Goal: Transaction & Acquisition: Purchase product/service

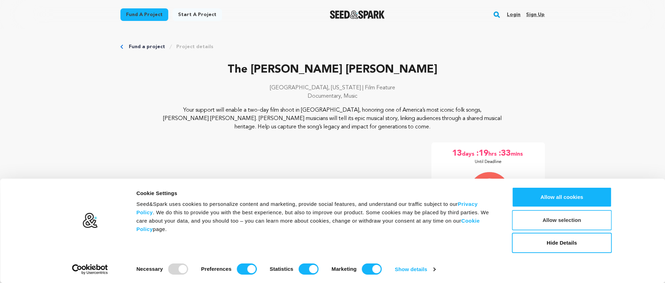
click at [566, 225] on button "Allow selection" at bounding box center [562, 220] width 100 height 20
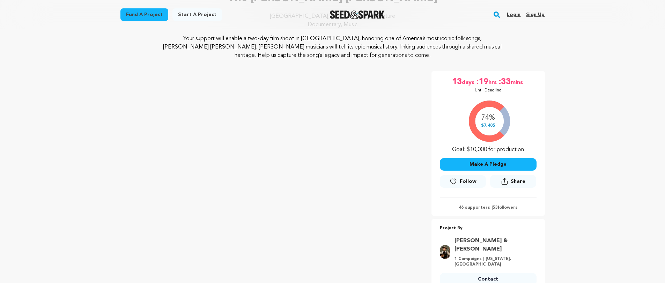
scroll to position [70, 0]
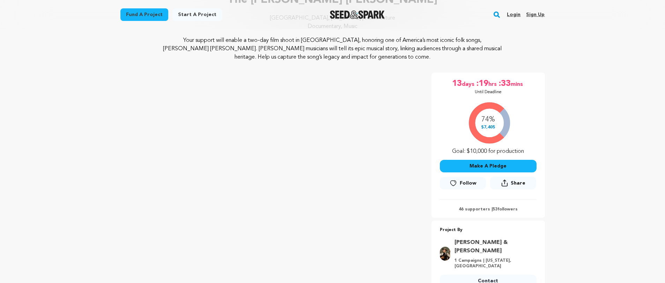
click at [524, 166] on button "Make A Pledge" at bounding box center [488, 166] width 97 height 13
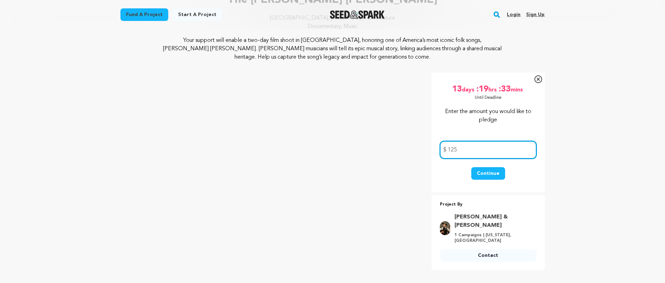
type input "125"
click at [493, 174] on button "Continue" at bounding box center [488, 173] width 34 height 13
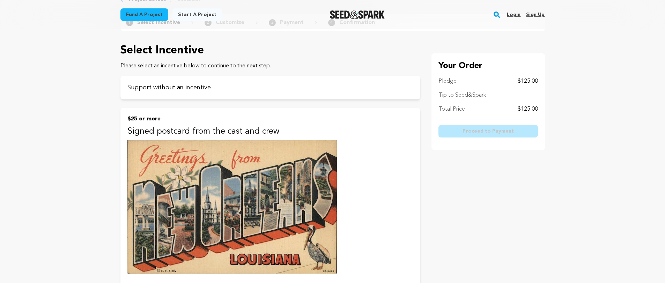
scroll to position [35, 0]
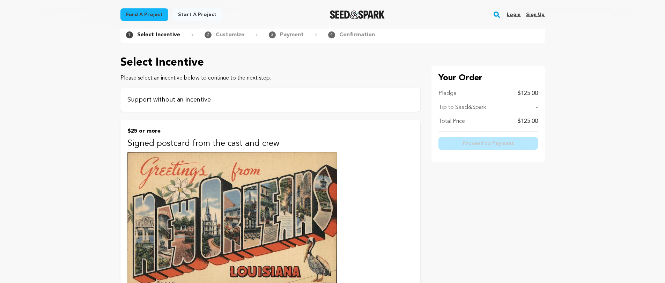
click at [166, 103] on p "Support without an incentive" at bounding box center [270, 100] width 286 height 10
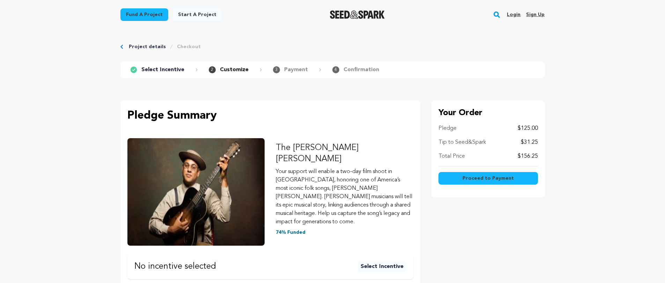
click at [479, 177] on span "Proceed to Payment" at bounding box center [487, 178] width 51 height 7
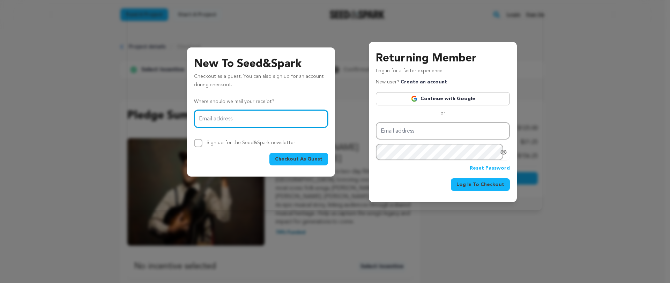
click at [229, 120] on input "Email address" at bounding box center [261, 119] width 134 height 18
type input "lovearts311@yahoo.com"
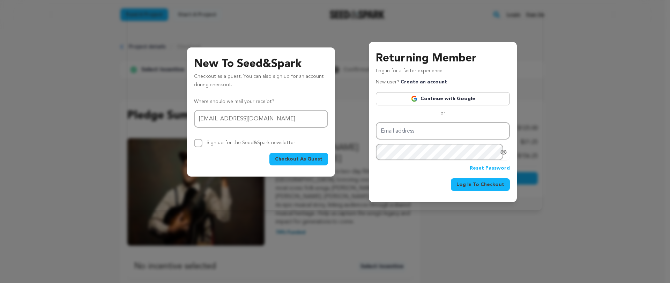
click at [308, 157] on span "Checkout As Guest" at bounding box center [298, 159] width 47 height 7
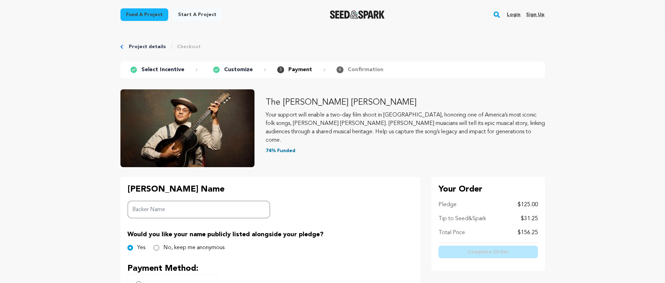
click at [169, 209] on input "Backer Name" at bounding box center [198, 210] width 143 height 18
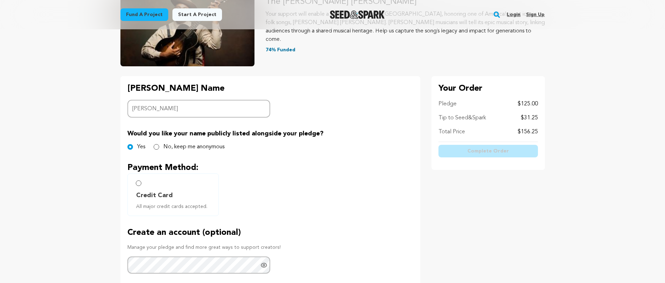
scroll to position [105, 0]
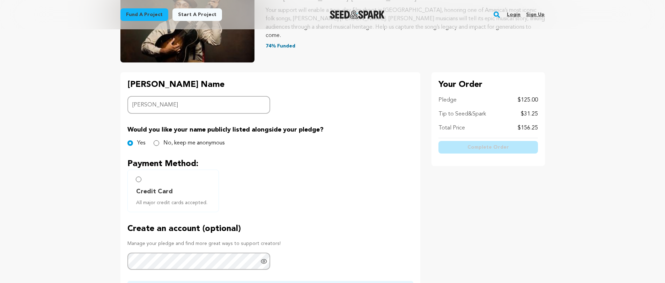
type input "Esther Lapin"
click at [139, 181] on input "Credit Card All major credit cards accepted." at bounding box center [139, 180] width 6 height 6
radio input "false"
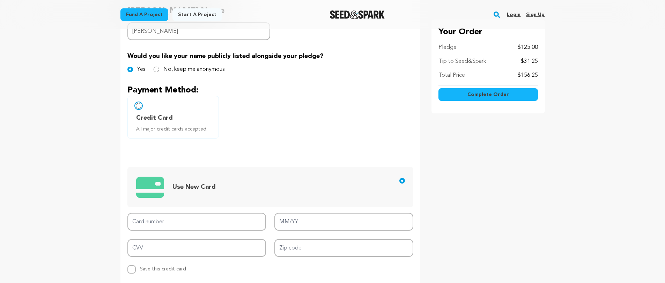
scroll to position [209, 0]
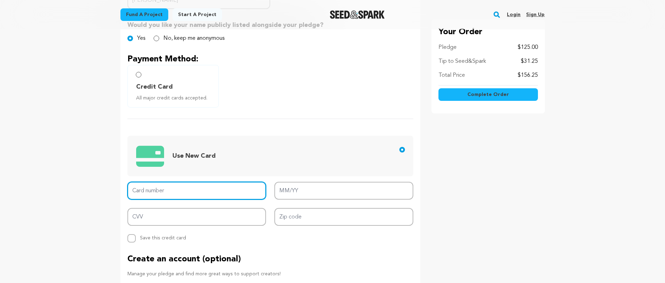
click at [179, 187] on input "Card number" at bounding box center [196, 191] width 139 height 18
type input "3411 9327 9091 1004"
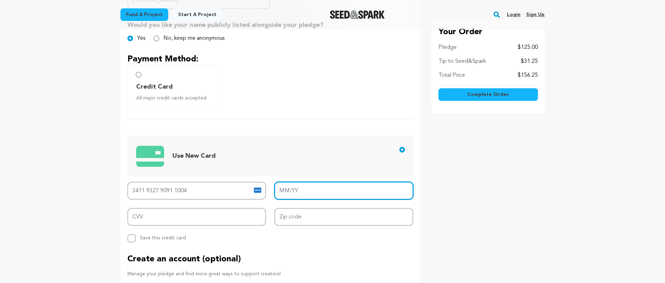
click at [316, 191] on input "MM/YY" at bounding box center [343, 191] width 139 height 18
type input "08/30"
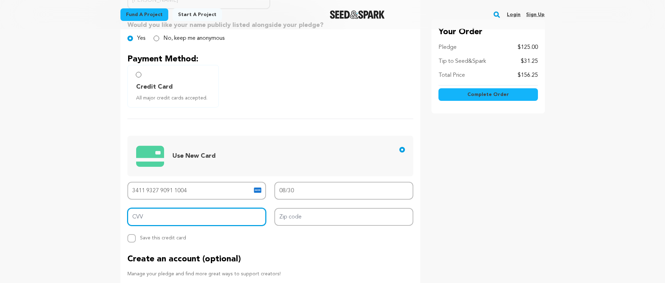
click at [152, 220] on input "CVV" at bounding box center [196, 217] width 139 height 18
type input "6414"
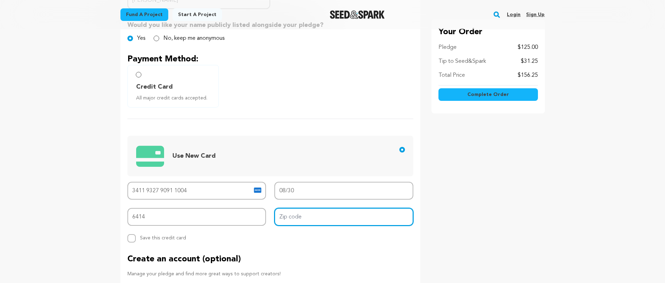
click at [278, 218] on input "Zip code" at bounding box center [343, 217] width 139 height 18
type input "29466"
click at [482, 93] on span "Complete Order" at bounding box center [488, 94] width 42 height 7
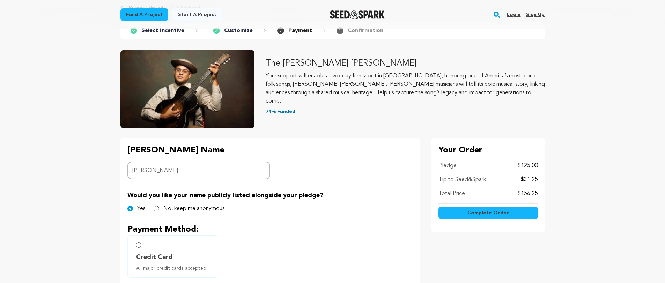
scroll to position [35, 0]
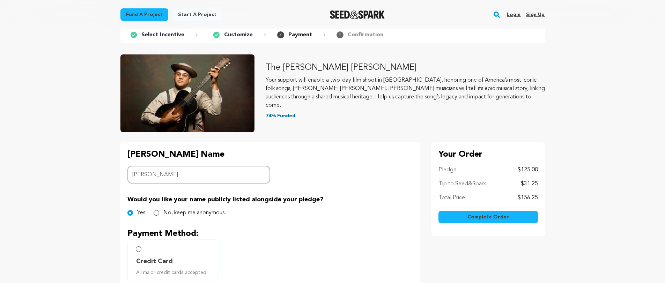
drag, startPoint x: 536, startPoint y: 183, endPoint x: 523, endPoint y: 185, distance: 13.0
click at [523, 185] on p "$31.25" at bounding box center [529, 184] width 17 height 8
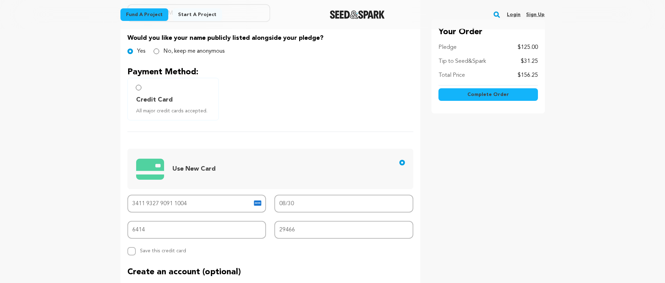
scroll to position [209, 0]
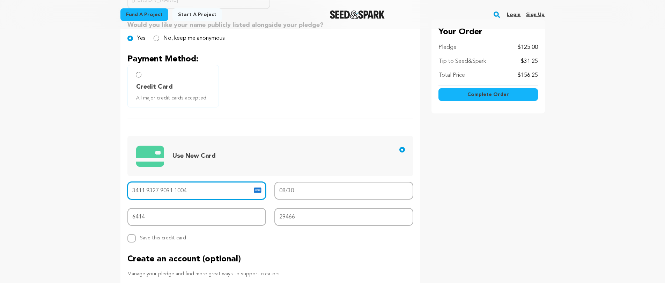
click at [176, 189] on input "3411 9327 9091 1004" at bounding box center [196, 191] width 139 height 18
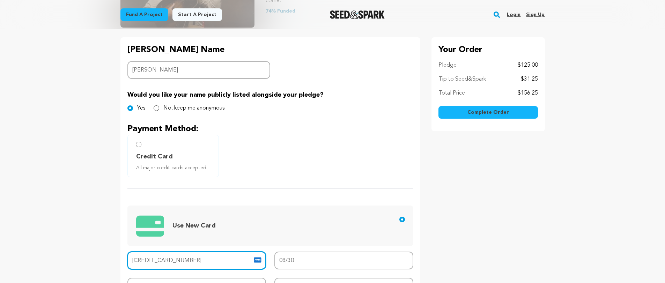
scroll to position [0, 0]
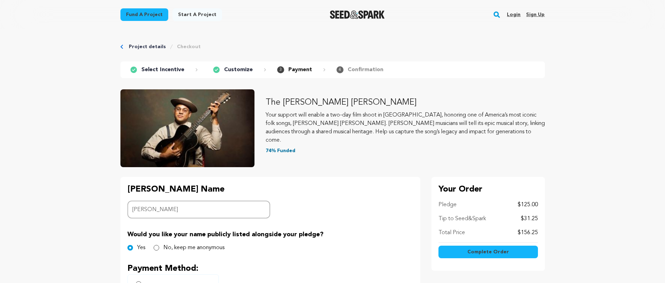
type input "3411 9327 9091 004"
click at [149, 46] on link "Project details" at bounding box center [147, 46] width 37 height 7
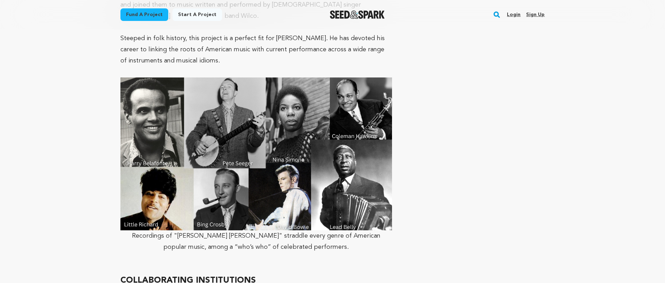
scroll to position [1466, 0]
